Goal: Use online tool/utility: Utilize a website feature to perform a specific function

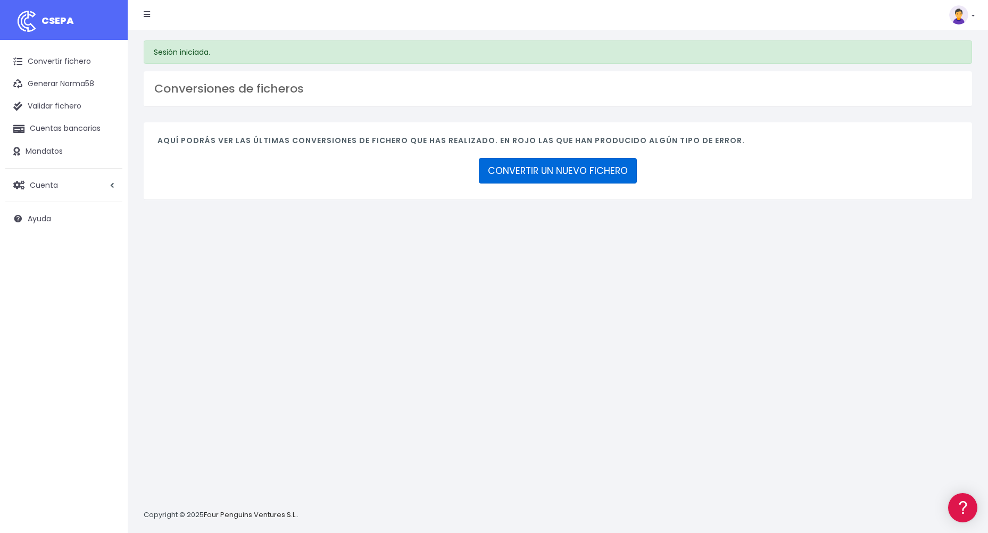
click at [534, 173] on link "CONVERTIR UN NUEVO FICHERO" at bounding box center [558, 171] width 158 height 26
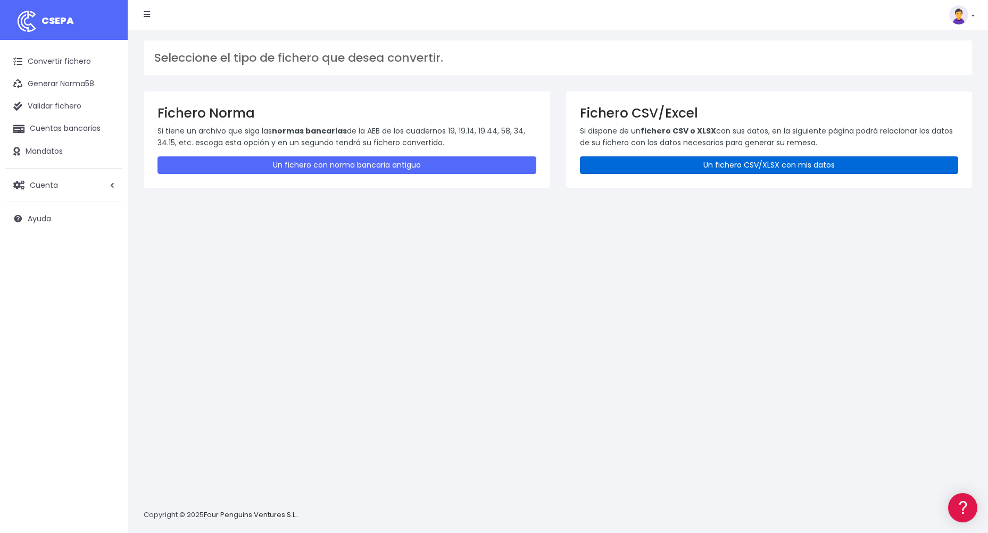
click at [639, 169] on link "Un fichero CSV/XLSX con mis datos" at bounding box center [769, 165] width 379 height 18
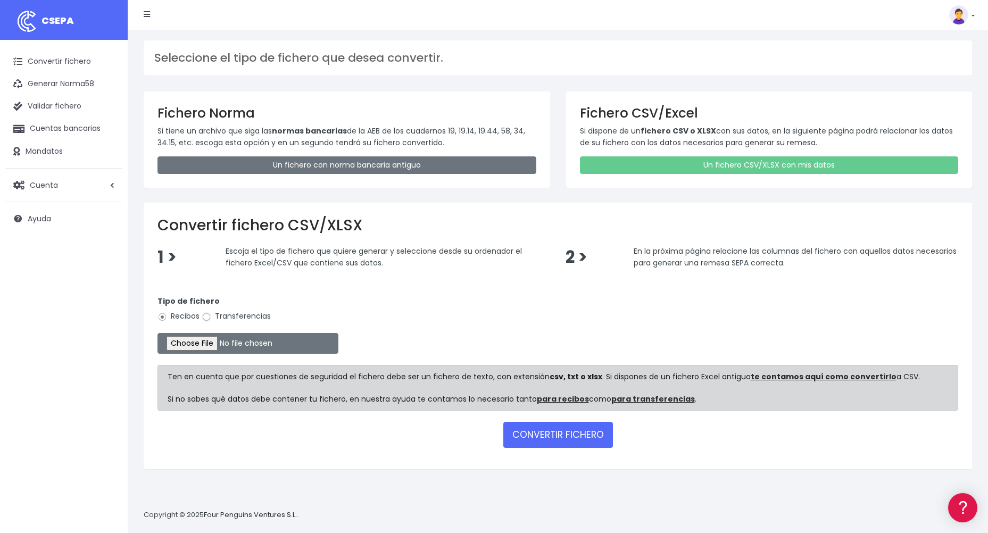
drag, startPoint x: 203, startPoint y: 314, endPoint x: 203, endPoint y: 321, distance: 6.4
click at [202, 314] on input "Transferencias" at bounding box center [207, 317] width 10 height 10
radio input "true"
click at [199, 342] on input "file" at bounding box center [247, 343] width 181 height 21
type input "C:\fakepath\REEMBOLSOS CORPORATE SOC 0535 91,50 EUROS.csv"
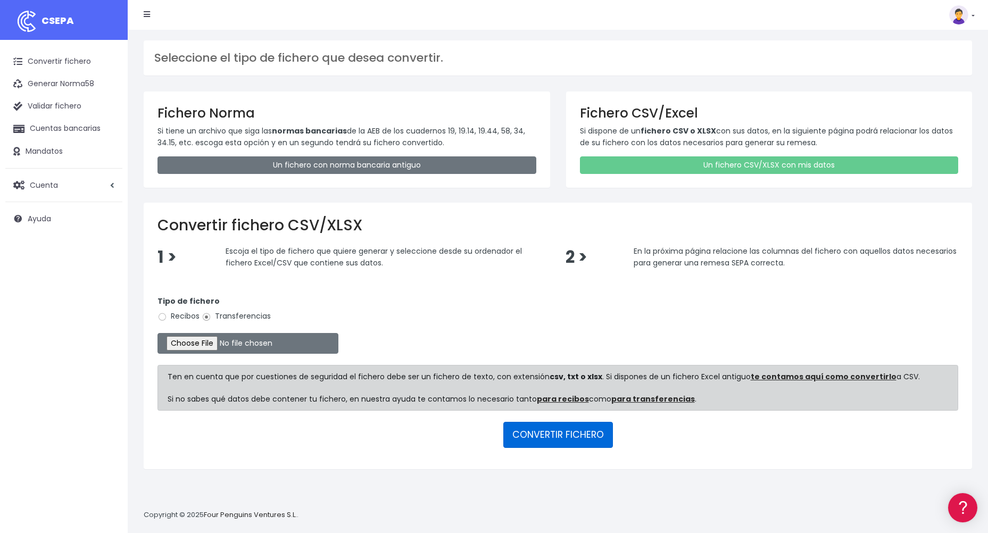
click at [526, 435] on button "CONVERTIR FICHERO" at bounding box center [558, 435] width 110 height 26
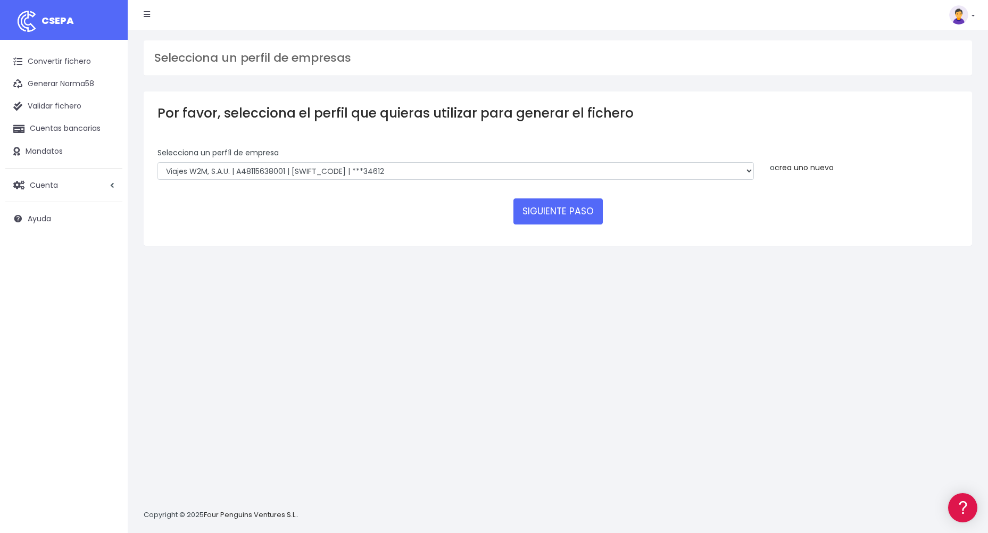
click at [798, 168] on link "crea uno nuevo" at bounding box center [803, 167] width 59 height 11
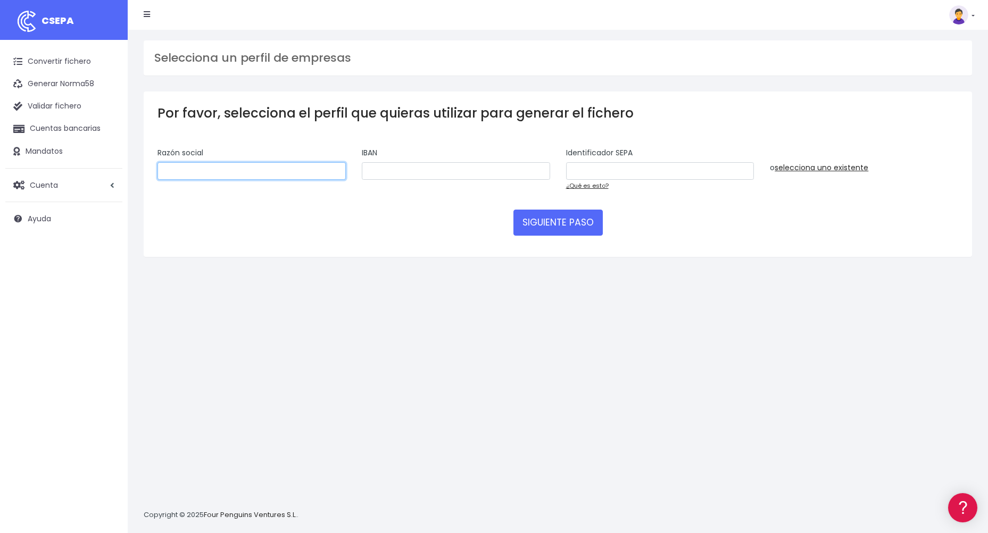
click at [236, 170] on input "text" at bounding box center [251, 171] width 188 height 18
type input "W2M Corporate SL"
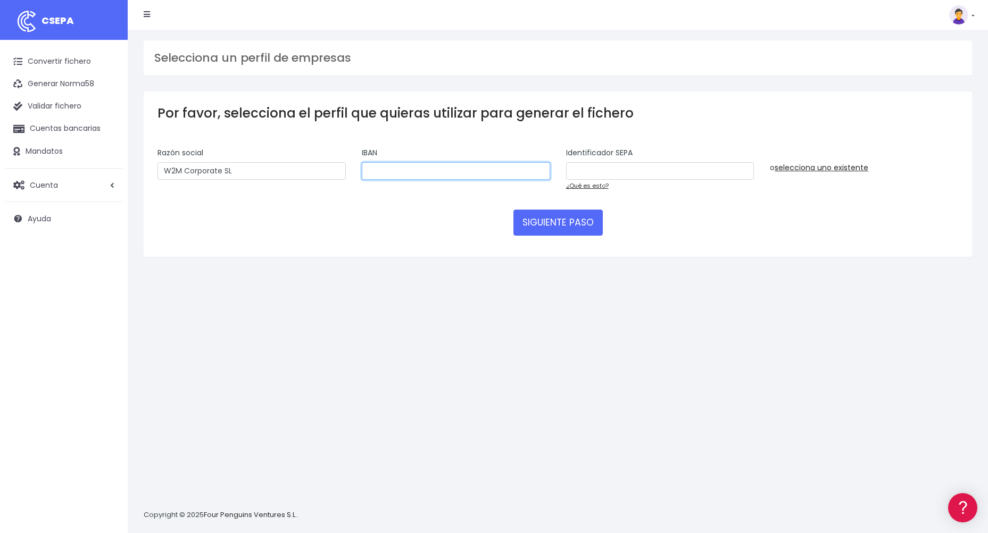
click at [457, 174] on input "text" at bounding box center [456, 171] width 188 height 18
click at [401, 167] on input "text" at bounding box center [456, 171] width 188 height 18
paste input "ES2900815138640001267332"
drag, startPoint x: 401, startPoint y: 167, endPoint x: 593, endPoint y: 170, distance: 192.0
click at [588, 170] on div "Razón social W2M Corporate SL IBAN ES2900815138640001267332 Identificador SEPA …" at bounding box center [557, 173] width 816 height 52
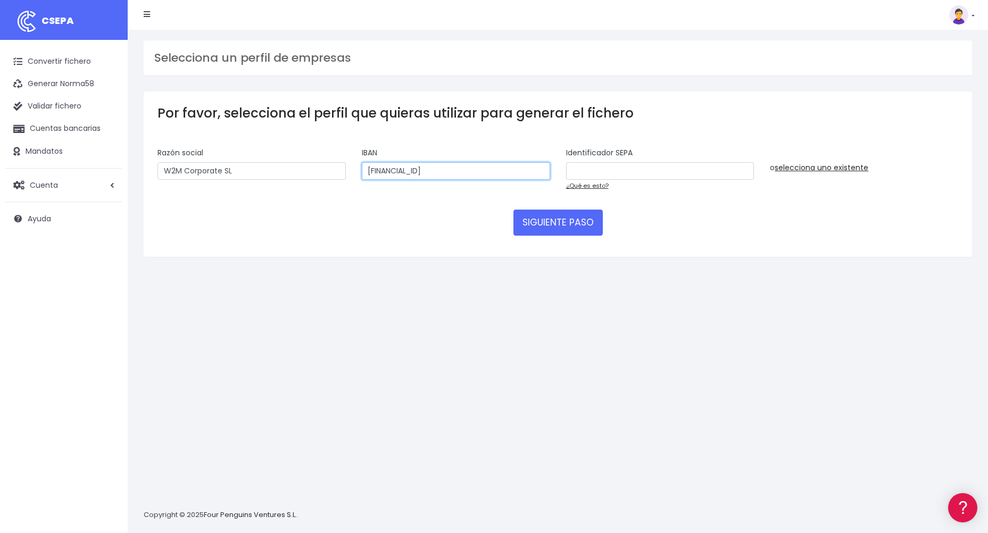
type input "ES2900815138640001267332"
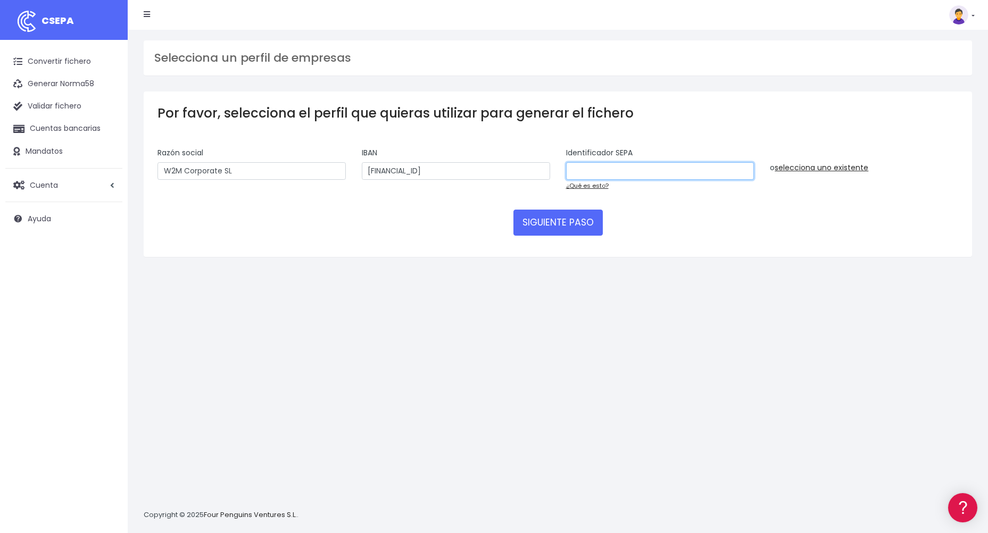
click at [620, 170] on input "text" at bounding box center [660, 171] width 188 height 18
click at [630, 166] on input "text" at bounding box center [660, 171] width 188 height 18
paste input "B01694579001"
type input "B01694579001"
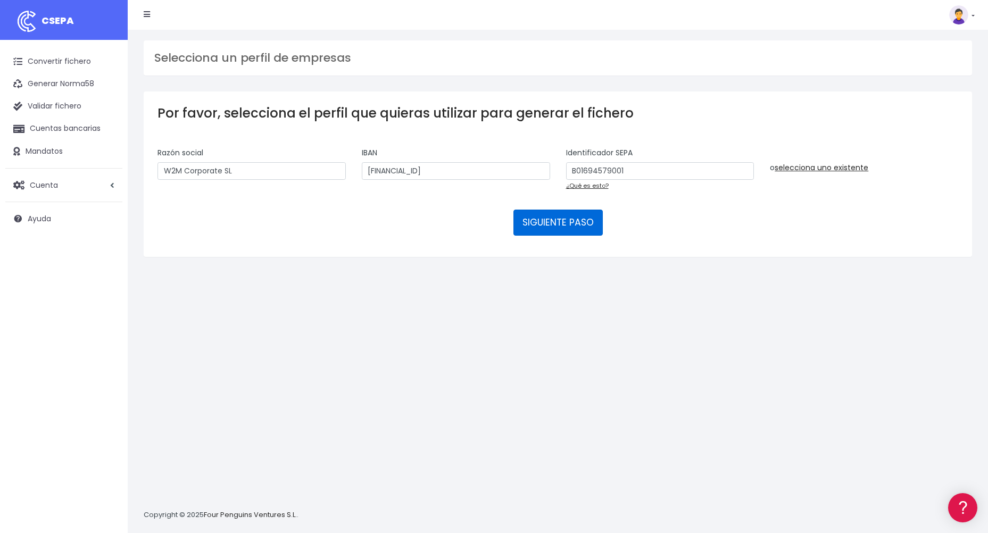
click at [555, 225] on button "SIGUIENTE PASO" at bounding box center [557, 223] width 89 height 26
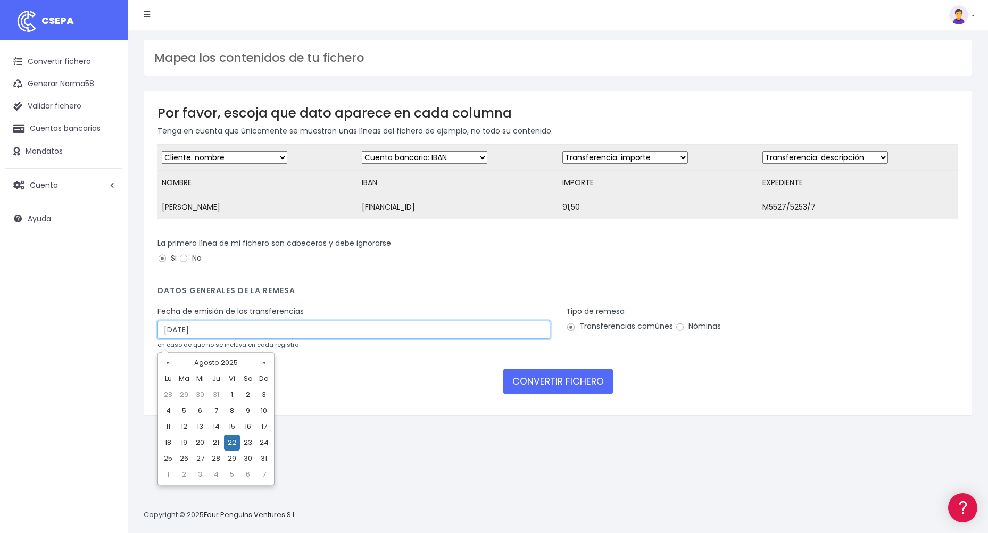
click at [221, 338] on input "22/08/2025" at bounding box center [353, 330] width 392 height 18
click at [202, 440] on td "20" at bounding box center [200, 442] width 16 height 16
type input "20/08/2025"
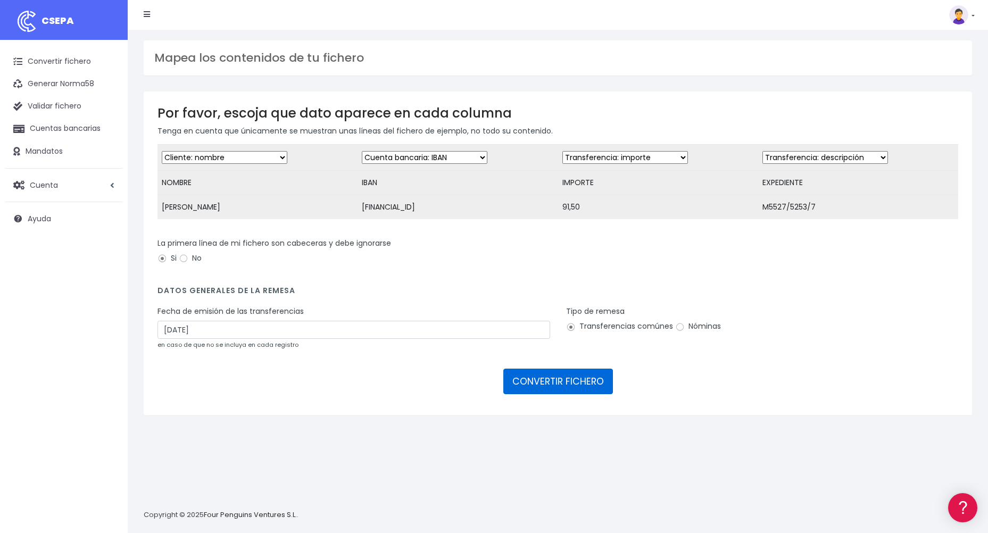
click at [531, 392] on button "CONVERTIR FICHERO" at bounding box center [558, 382] width 110 height 26
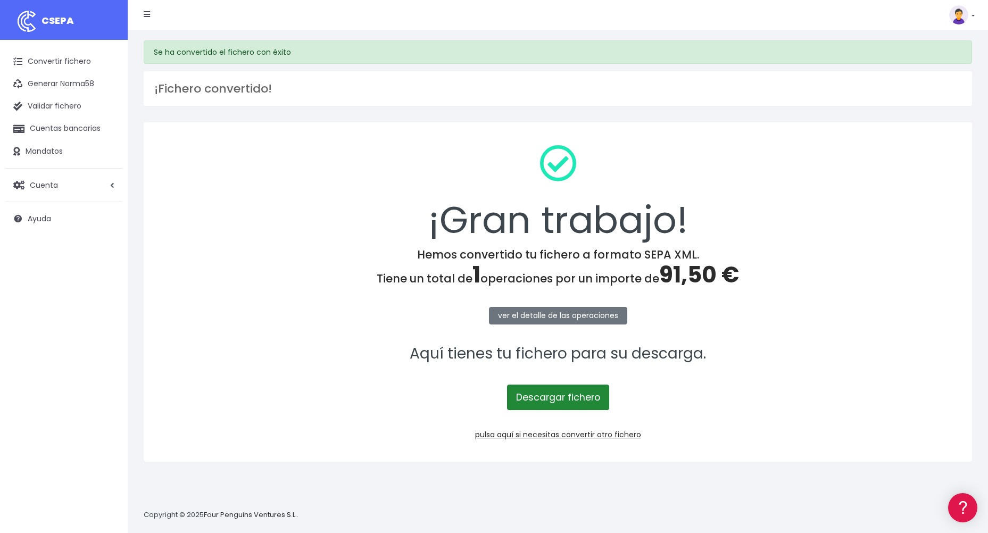
click at [561, 407] on link "Descargar fichero" at bounding box center [558, 397] width 102 height 26
